Goal: Task Accomplishment & Management: Manage account settings

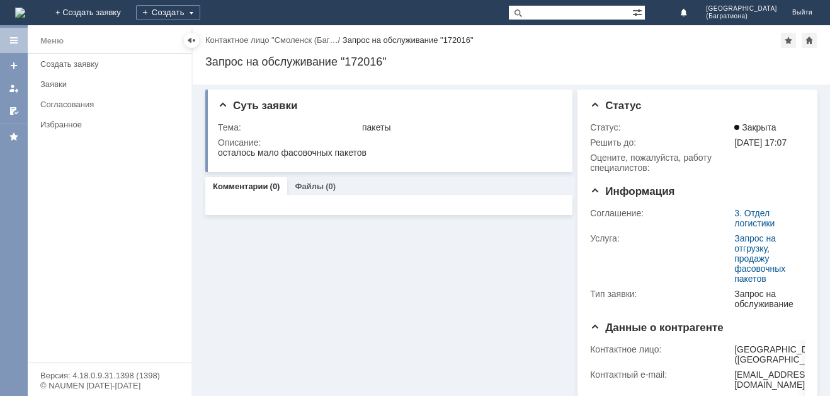
click at [54, 37] on div "Меню" at bounding box center [51, 40] width 23 height 15
click at [13, 36] on div at bounding box center [14, 40] width 10 height 10
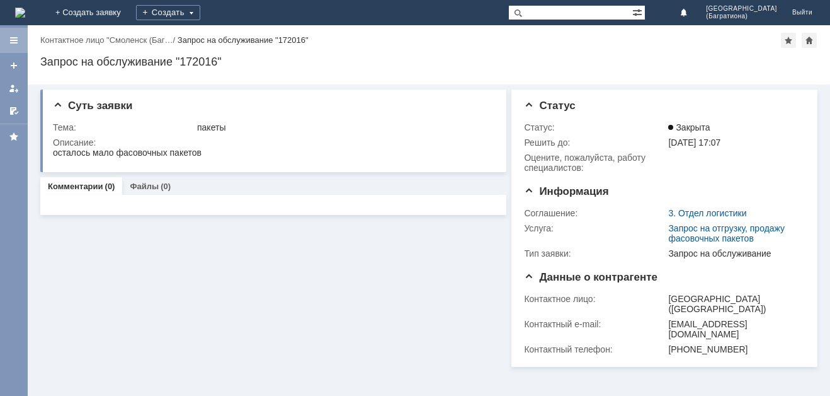
click at [13, 38] on div at bounding box center [14, 40] width 10 height 10
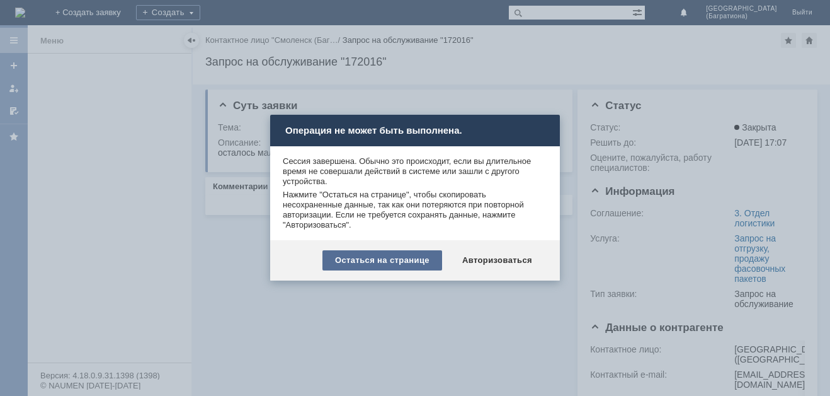
click at [398, 258] on div "Остаться на странице" at bounding box center [383, 260] width 120 height 20
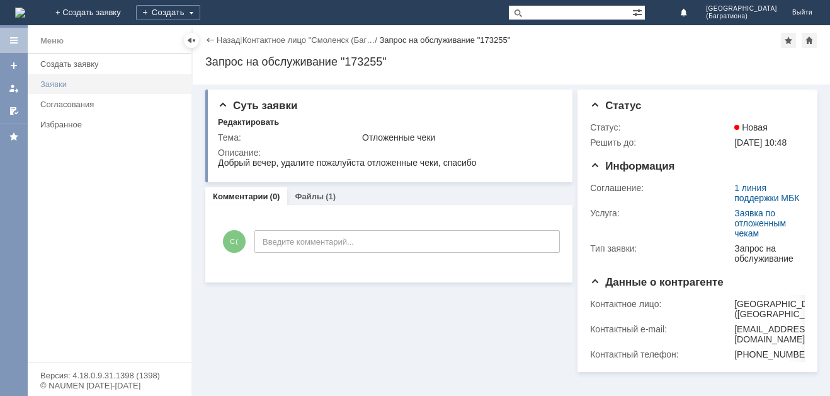
click at [69, 84] on div "Заявки" at bounding box center [112, 83] width 144 height 9
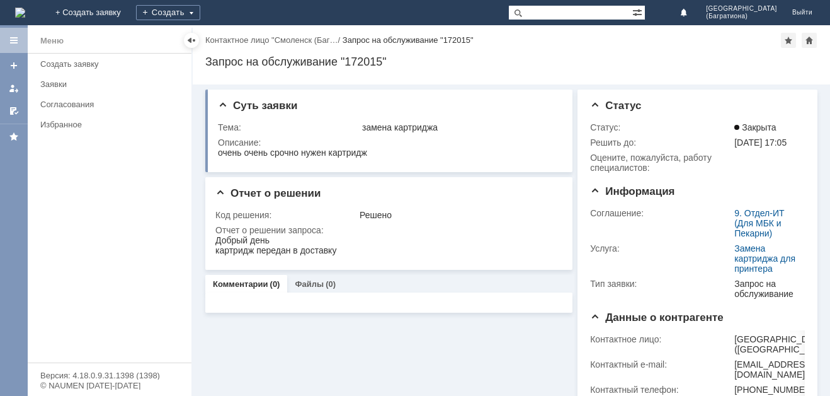
click at [7, 36] on div at bounding box center [14, 40] width 28 height 25
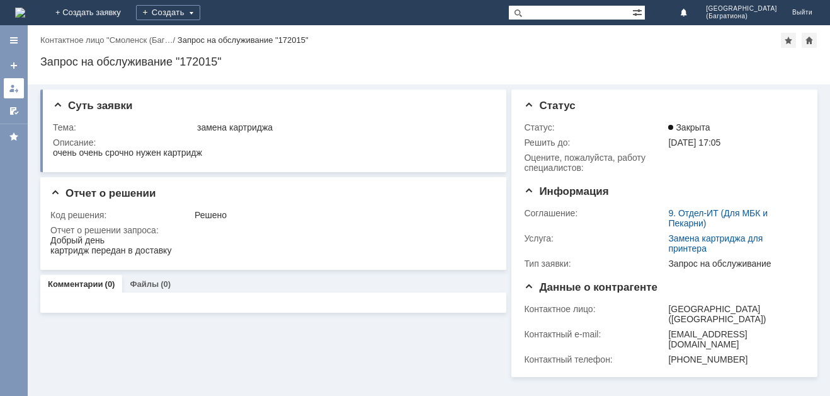
click at [10, 89] on div at bounding box center [14, 88] width 10 height 10
